Goal: Transaction & Acquisition: Purchase product/service

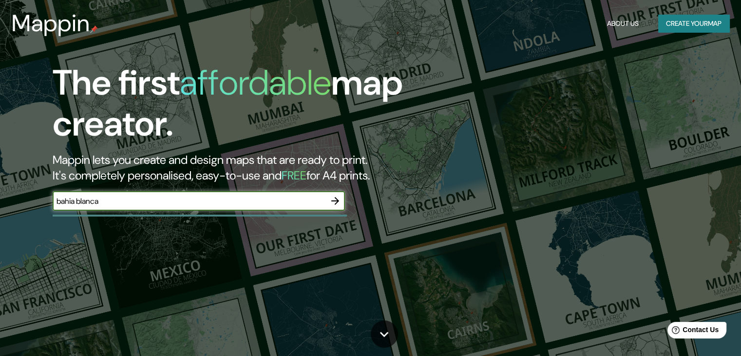
type input "bahia blanca"
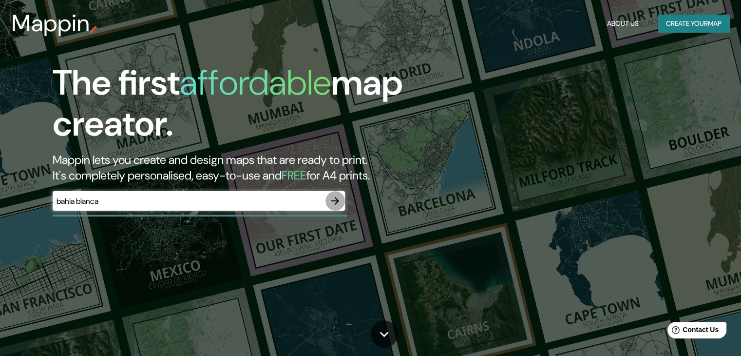
click at [335, 199] on icon "button" at bounding box center [335, 201] width 12 height 12
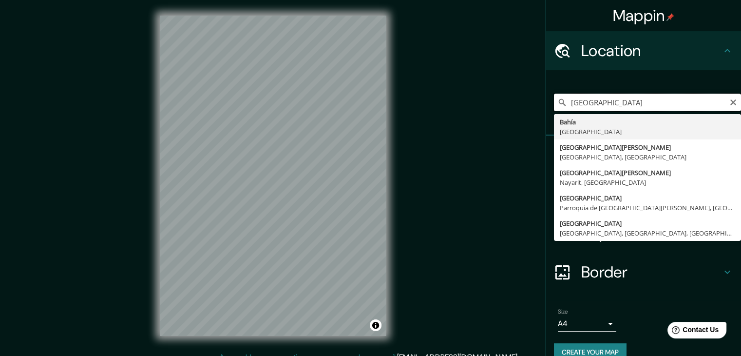
click at [587, 104] on input "[GEOGRAPHIC_DATA]" at bounding box center [647, 103] width 187 height 18
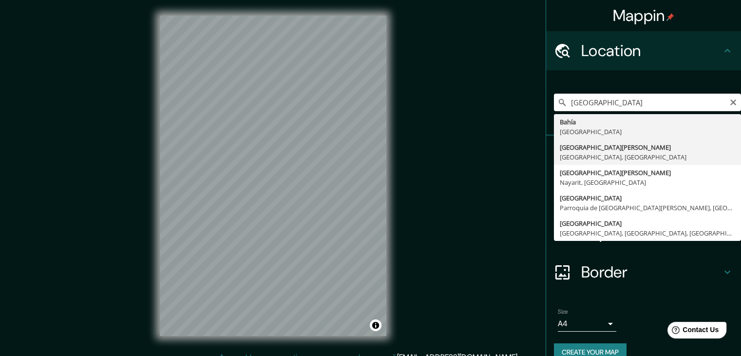
type input "[GEOGRAPHIC_DATA][PERSON_NAME], [GEOGRAPHIC_DATA], [GEOGRAPHIC_DATA]"
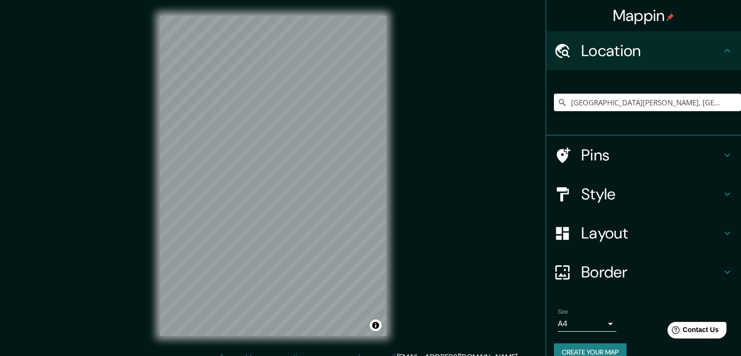
scroll to position [10, 0]
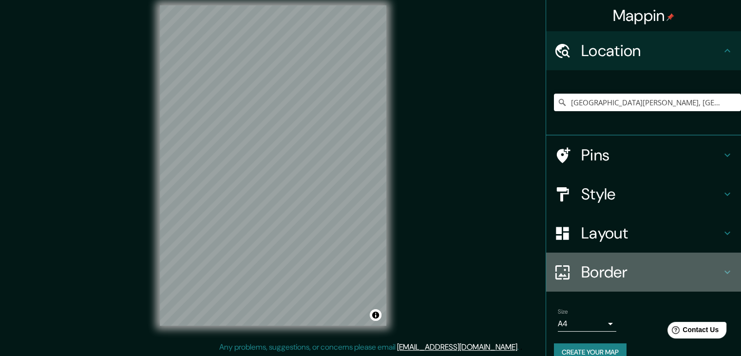
click at [722, 267] on icon at bounding box center [728, 272] width 12 height 12
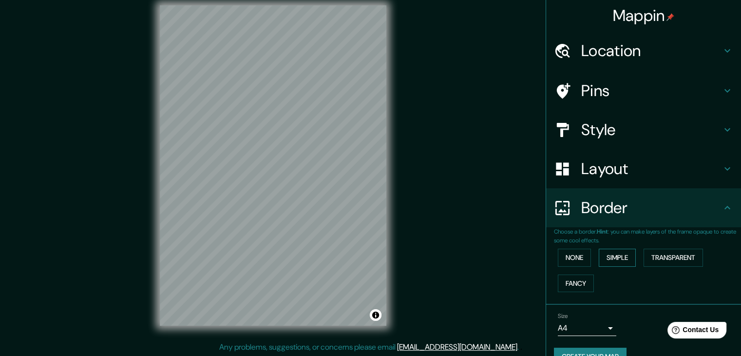
click at [620, 253] on button "Simple" at bounding box center [617, 257] width 37 height 18
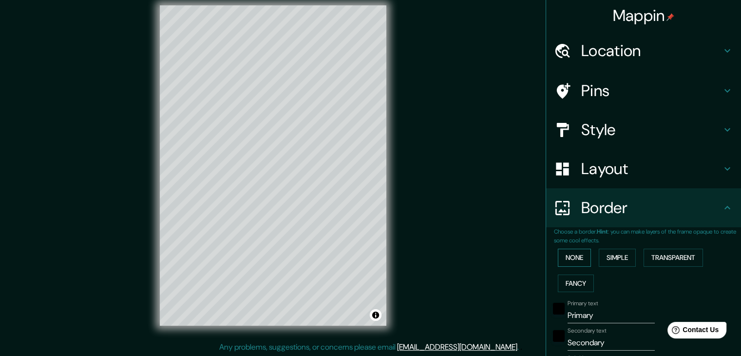
click at [567, 257] on button "None" at bounding box center [574, 257] width 33 height 18
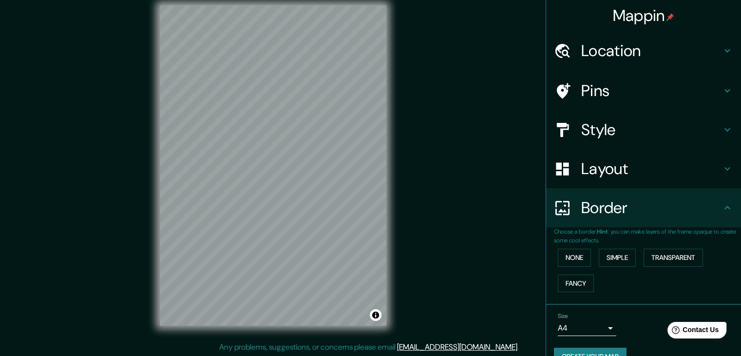
click at [633, 177] on h4 "Layout" at bounding box center [651, 168] width 140 height 19
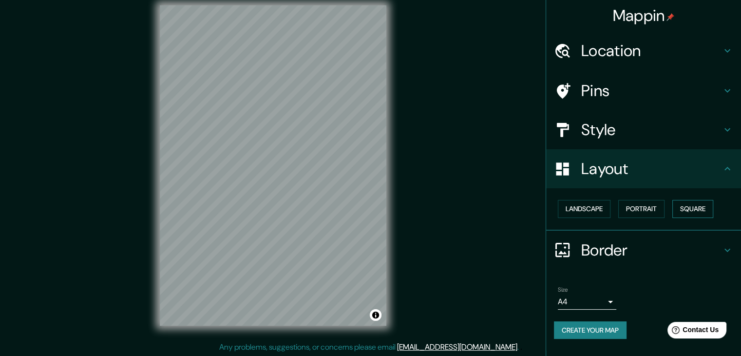
click at [680, 207] on button "Square" at bounding box center [692, 209] width 41 height 18
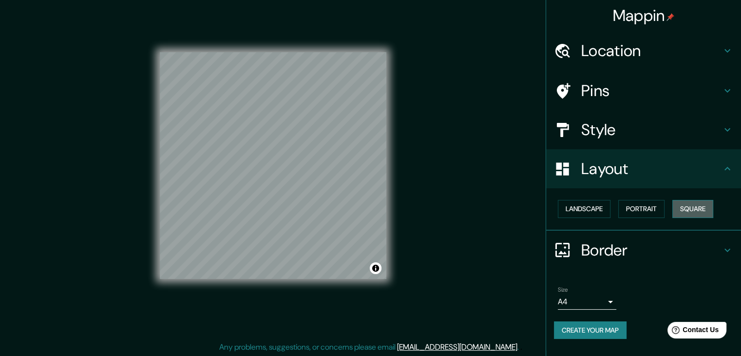
click at [680, 207] on button "Square" at bounding box center [692, 209] width 41 height 18
click at [604, 208] on button "Landscape" at bounding box center [584, 209] width 53 height 18
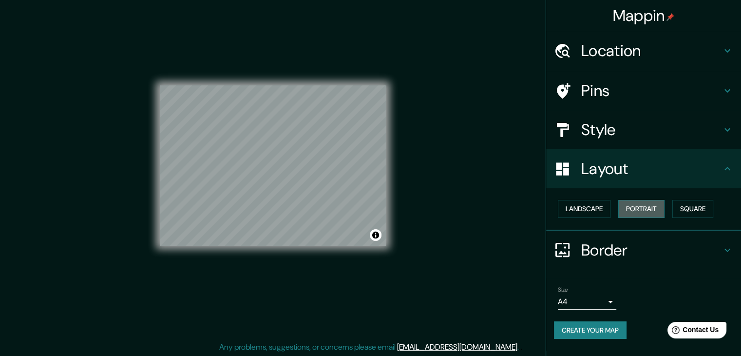
click at [661, 209] on button "Portrait" at bounding box center [641, 209] width 46 height 18
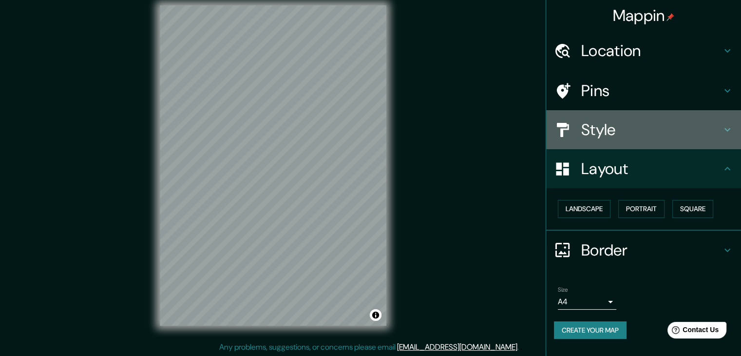
click at [672, 132] on h4 "Style" at bounding box center [651, 129] width 140 height 19
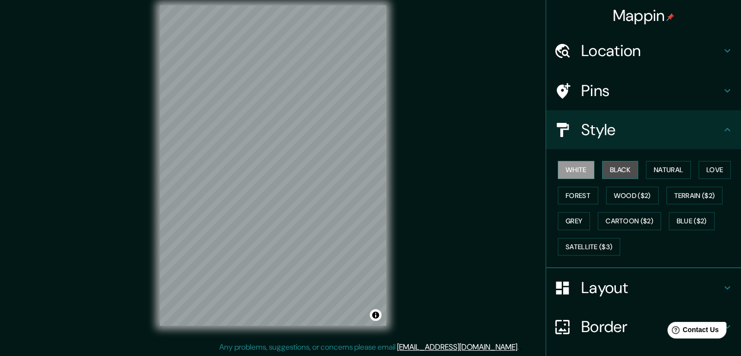
click at [622, 165] on button "Black" at bounding box center [620, 170] width 37 height 18
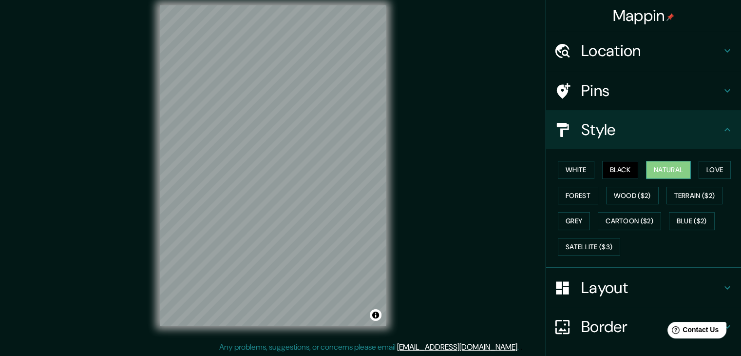
click at [681, 173] on button "Natural" at bounding box center [668, 170] width 45 height 18
drag, startPoint x: 608, startPoint y: 169, endPoint x: 596, endPoint y: 173, distance: 12.5
click at [608, 168] on button "Black" at bounding box center [620, 170] width 37 height 18
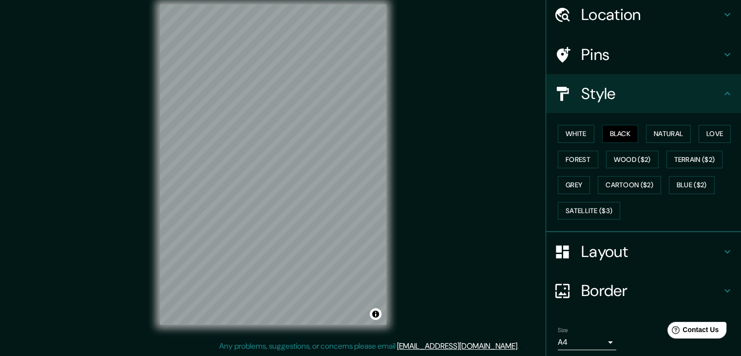
scroll to position [0, 0]
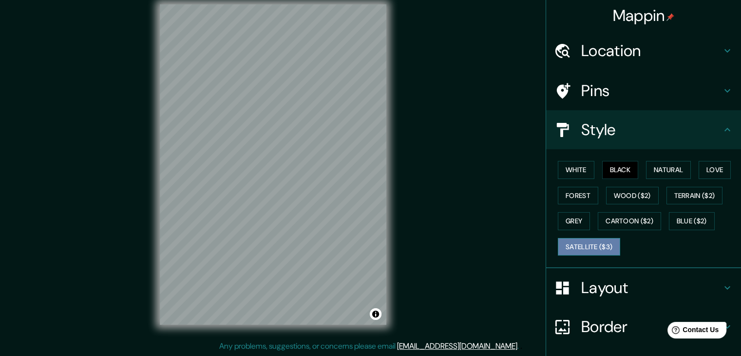
click at [608, 248] on button "Satellite ($3)" at bounding box center [589, 247] width 62 height 18
click at [576, 170] on button "White" at bounding box center [576, 170] width 37 height 18
click at [602, 170] on button "Black" at bounding box center [620, 170] width 37 height 18
click at [592, 247] on button "Satellite ($3)" at bounding box center [589, 247] width 62 height 18
click at [620, 164] on button "Black" at bounding box center [620, 170] width 37 height 18
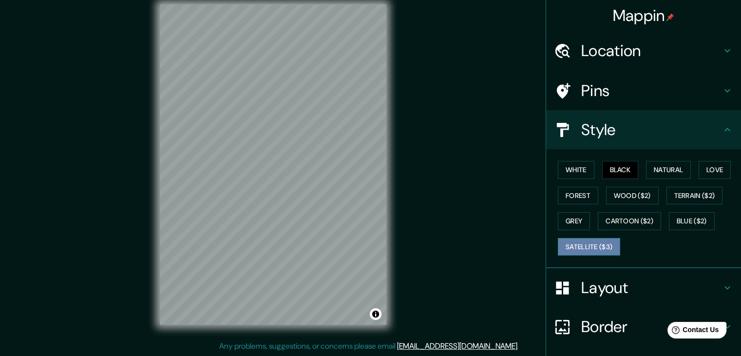
click at [599, 244] on button "Satellite ($3)" at bounding box center [589, 247] width 62 height 18
click at [625, 205] on div "White Black Natural Love Forest Wood ($2) Terrain ($2) Grey Cartoon ($2) Blue (…" at bounding box center [647, 208] width 187 height 102
click at [623, 217] on button "Cartoon ($2)" at bounding box center [629, 221] width 63 height 18
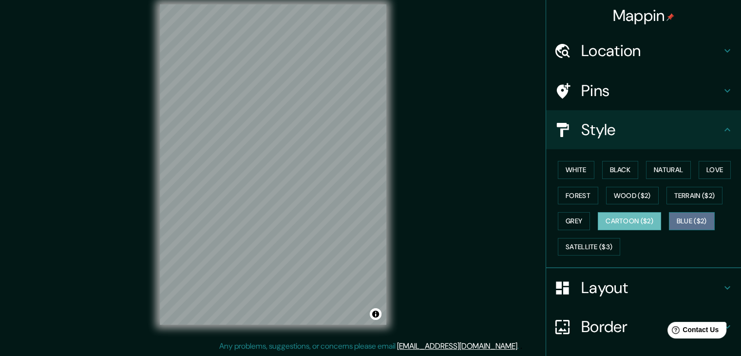
click at [688, 215] on button "Blue ($2)" at bounding box center [692, 221] width 46 height 18
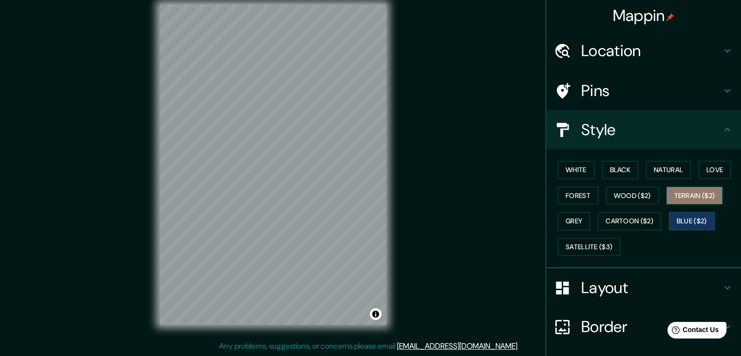
click at [693, 193] on button "Terrain ($2)" at bounding box center [694, 196] width 57 height 18
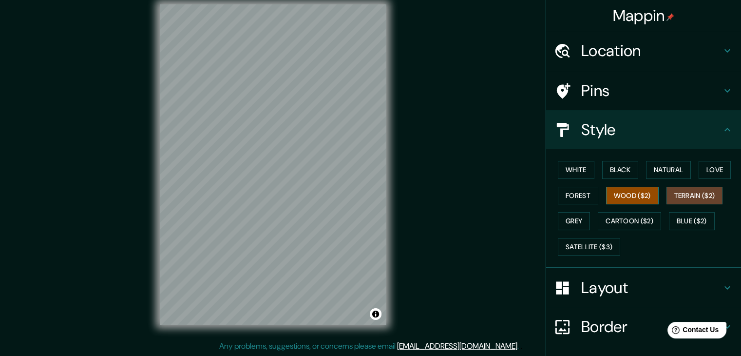
click at [643, 195] on button "Wood ($2)" at bounding box center [632, 196] width 53 height 18
click at [711, 168] on button "Love" at bounding box center [715, 170] width 32 height 18
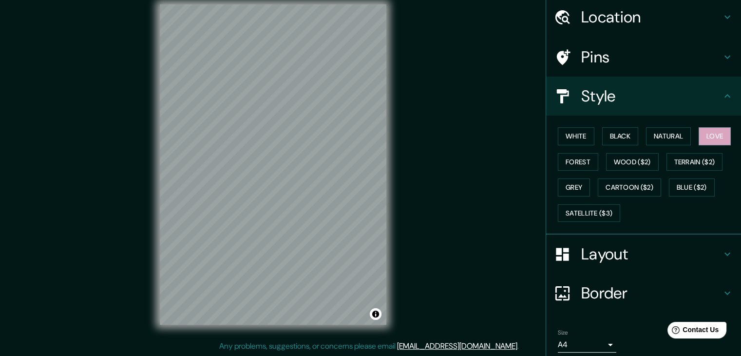
scroll to position [70, 0]
